Goal: Task Accomplishment & Management: Manage account settings

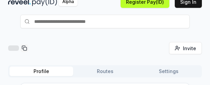
scroll to position [25, 0]
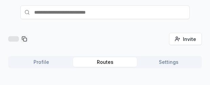
click at [104, 37] on div "Invite friends Invite Profile Routes Settings" at bounding box center [105, 53] width 194 height 41
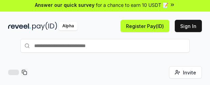
scroll to position [0, 0]
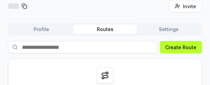
click at [175, 31] on button "Settings" at bounding box center [169, 29] width 64 height 10
